Goal: Task Accomplishment & Management: Manage account settings

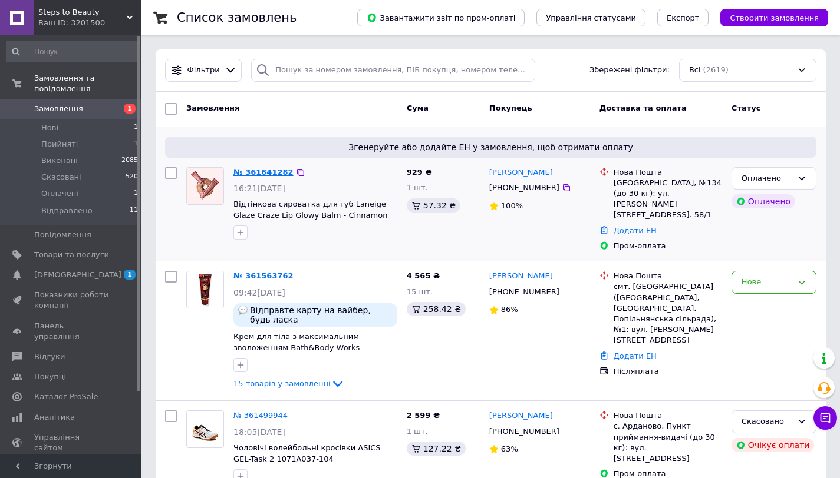
click at [266, 174] on link "№ 361641282" at bounding box center [263, 172] width 60 height 9
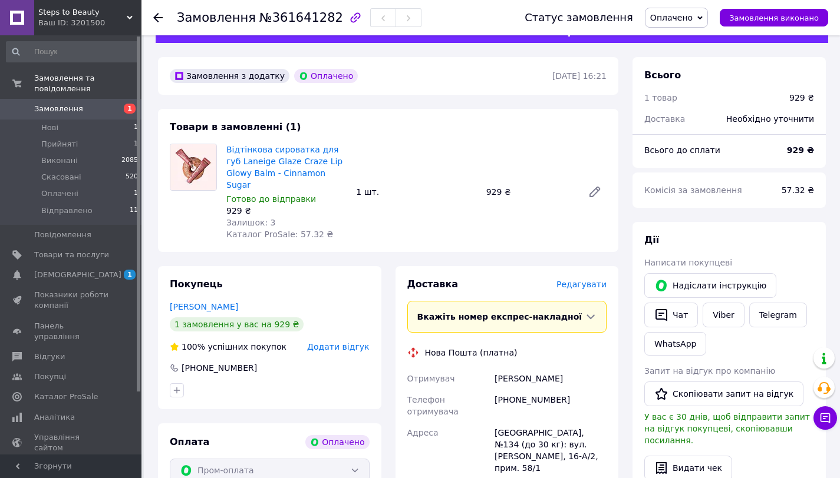
scroll to position [91, 0]
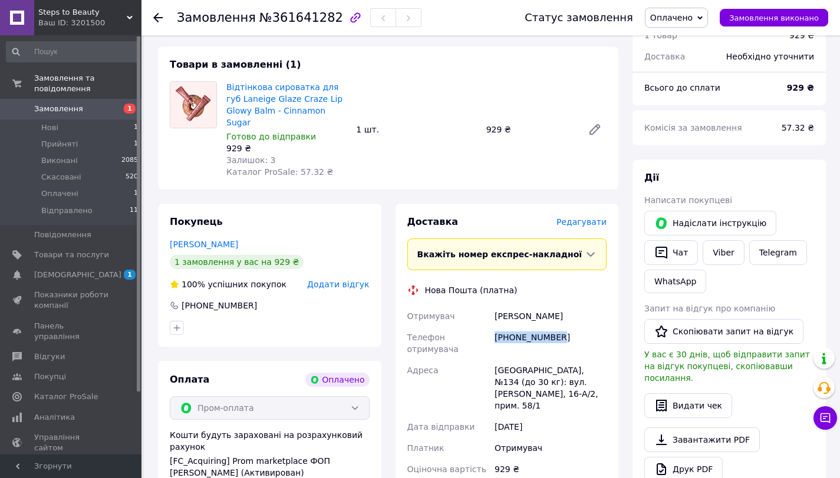
drag, startPoint x: 566, startPoint y: 321, endPoint x: 494, endPoint y: 326, distance: 72.1
click at [494, 327] on div "+380954548027" at bounding box center [550, 343] width 117 height 33
copy div "+380954548027"
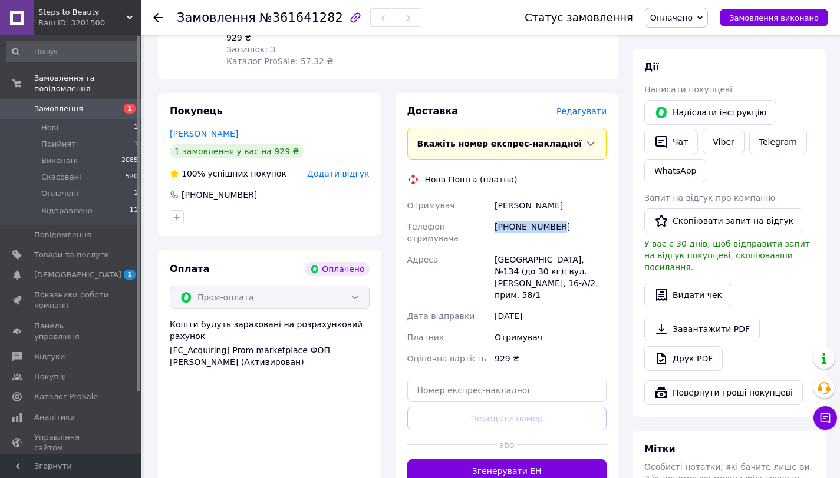
scroll to position [203, 0]
click at [507, 194] on div "Вердиш Катерина" at bounding box center [550, 204] width 117 height 21
copy div "Вердиш"
click at [550, 194] on div "Вердиш Катерина" at bounding box center [550, 204] width 117 height 21
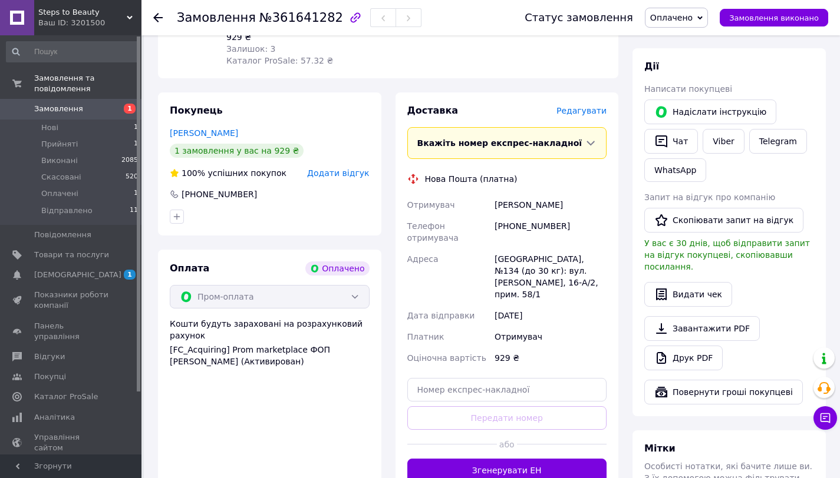
click at [550, 194] on div "Вердиш Катерина" at bounding box center [550, 204] width 117 height 21
copy div "Катерина"
click at [509, 378] on input "text" at bounding box center [507, 390] width 200 height 24
paste input "20451247350171"
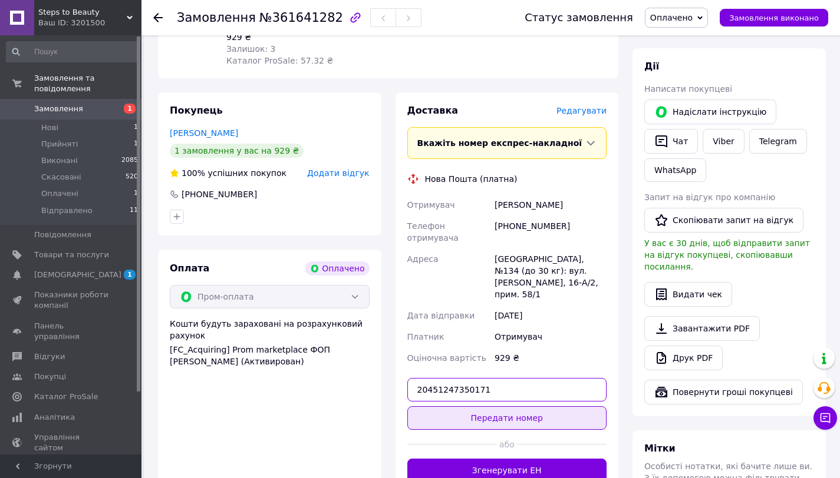
type input "20451247350171"
click at [520, 407] on button "Передати номер" at bounding box center [507, 419] width 200 height 24
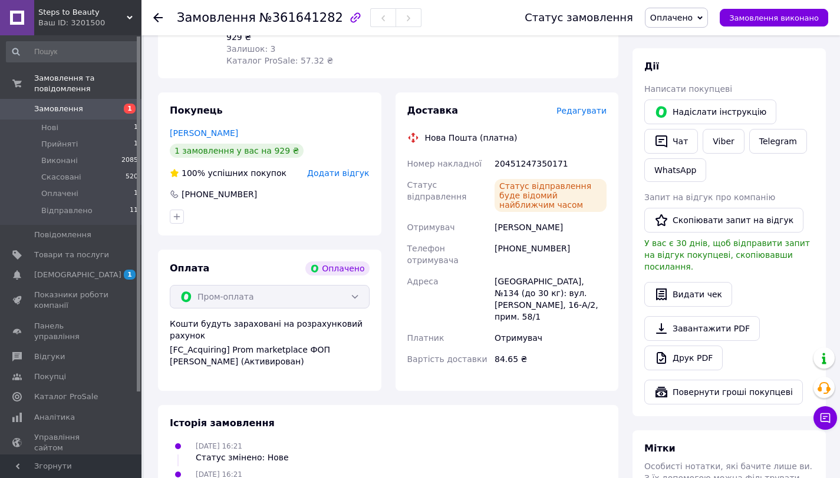
scroll to position [0, 0]
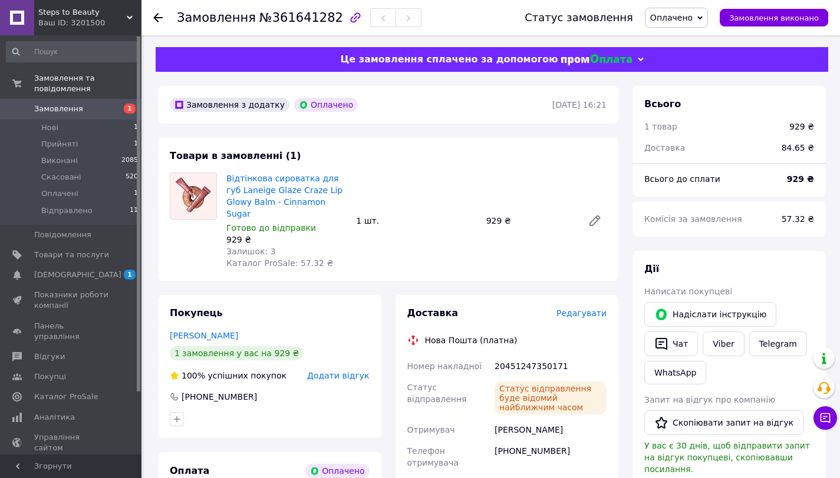
click at [161, 19] on icon at bounding box center [157, 17] width 9 height 9
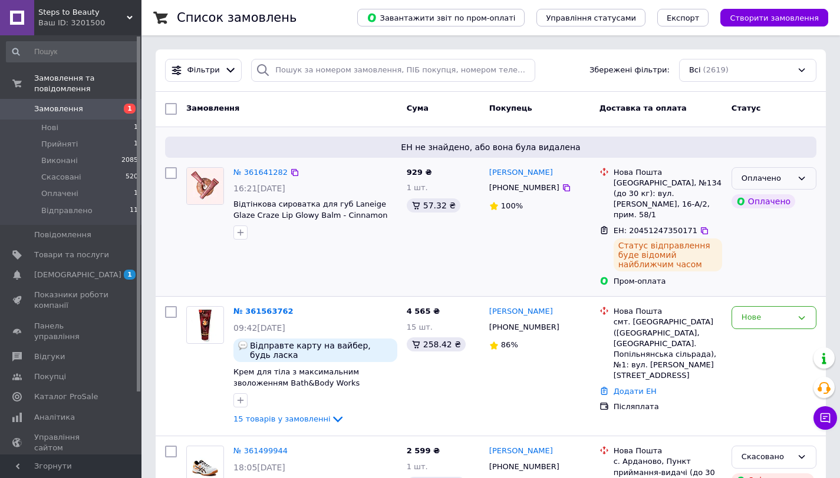
click at [771, 180] on div "Оплачено" at bounding box center [766, 179] width 51 height 12
click at [768, 197] on li "Прийнято" at bounding box center [774, 203] width 84 height 22
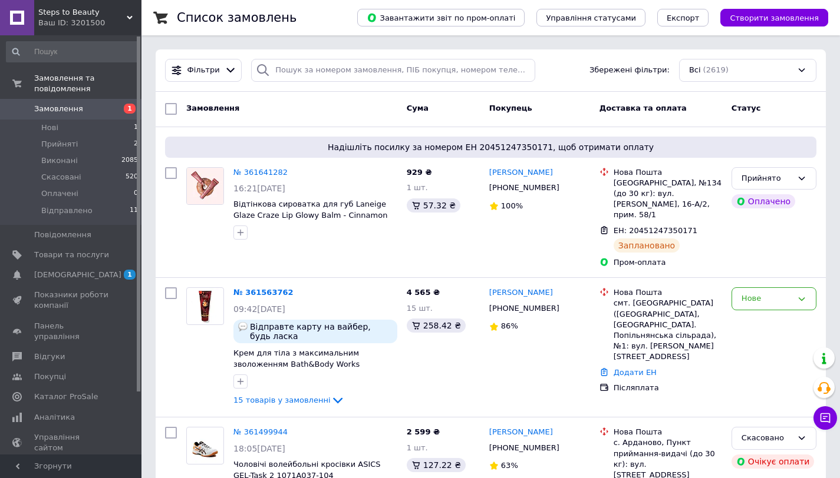
click at [328, 16] on div "Список замовлень" at bounding box center [255, 17] width 157 height 35
